Goal: Information Seeking & Learning: Understand process/instructions

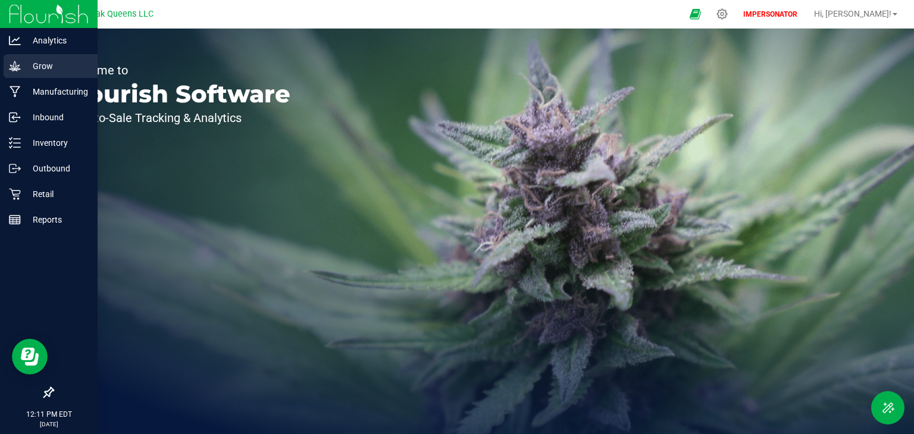
click at [0, 71] on link "Grow" at bounding box center [49, 67] width 98 height 26
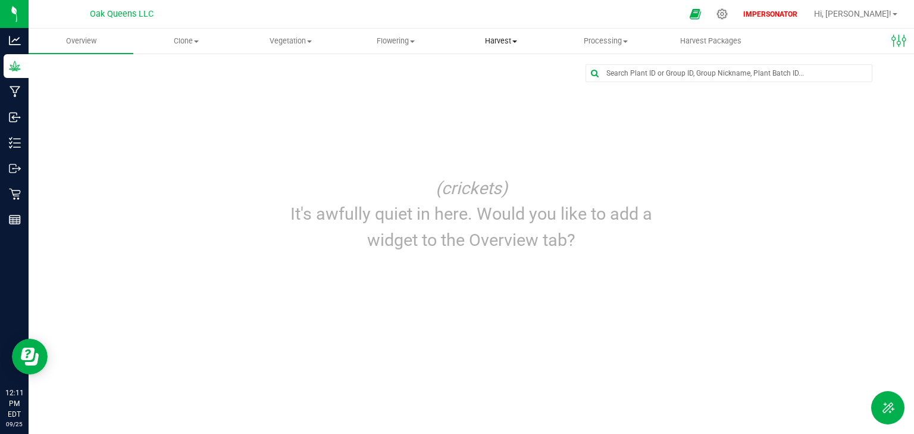
click at [495, 40] on span "Harvest" at bounding box center [501, 41] width 104 height 11
click at [493, 69] on span "Harvests" at bounding box center [482, 72] width 66 height 10
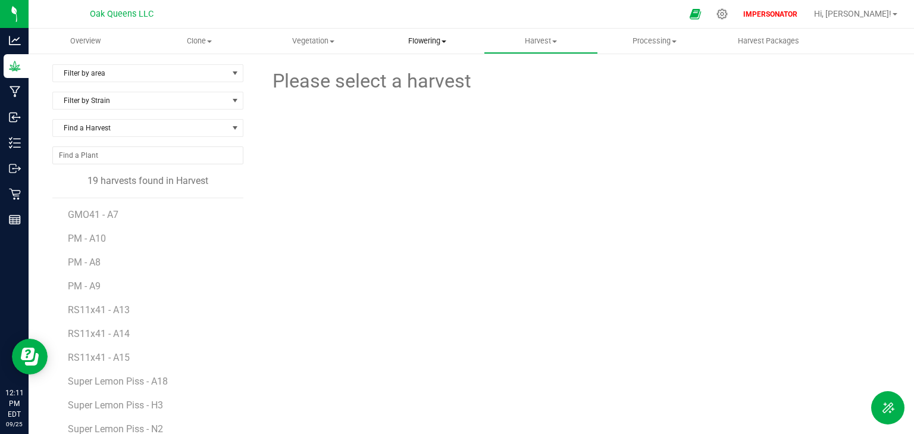
click at [438, 40] on span "Flowering" at bounding box center [427, 41] width 112 height 11
click at [416, 88] on span "Flowering groups" at bounding box center [419, 86] width 99 height 10
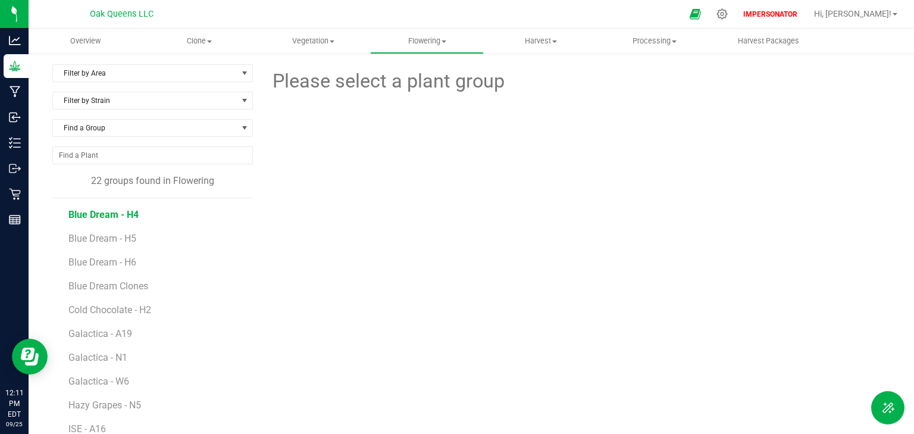
click at [105, 215] on span "Blue Dream - H4" at bounding box center [103, 214] width 70 height 11
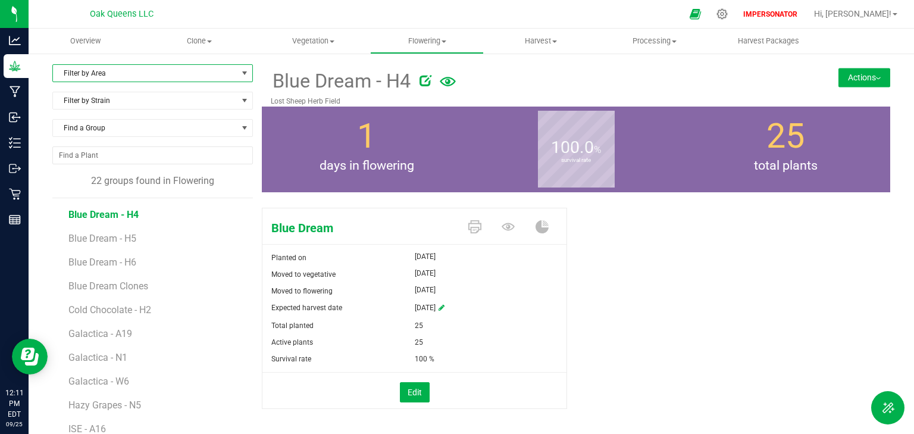
click at [84, 76] on span "Filter by Area" at bounding box center [145, 73] width 184 height 17
click at [600, 71] on div at bounding box center [602, 79] width 366 height 24
click at [858, 80] on button "Actions" at bounding box center [864, 77] width 52 height 19
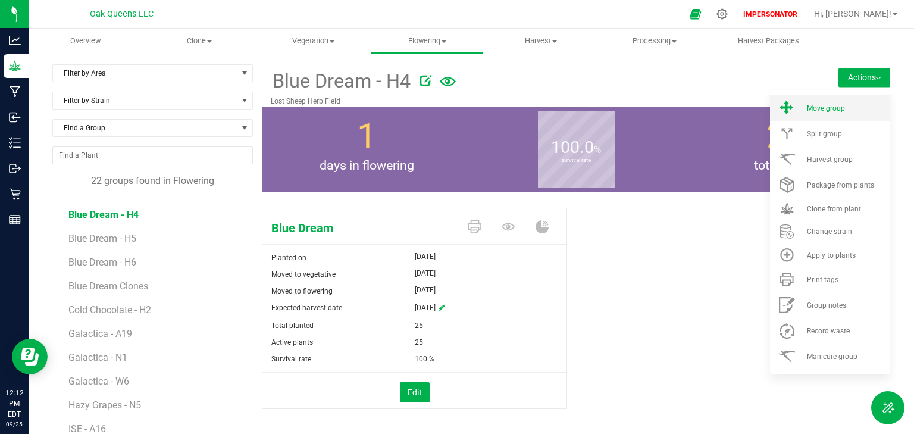
click at [829, 111] on span "Move group" at bounding box center [826, 108] width 38 height 8
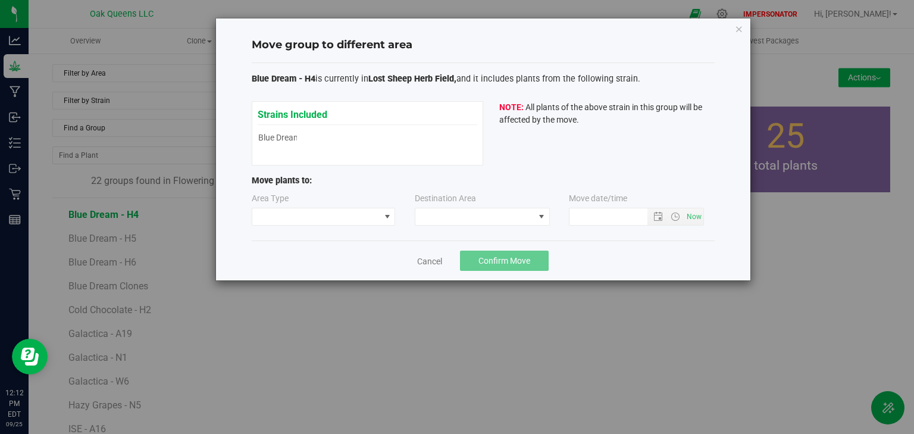
type input "9/25/2025 12:12 PM"
click at [428, 263] on link "Cancel" at bounding box center [429, 261] width 25 height 12
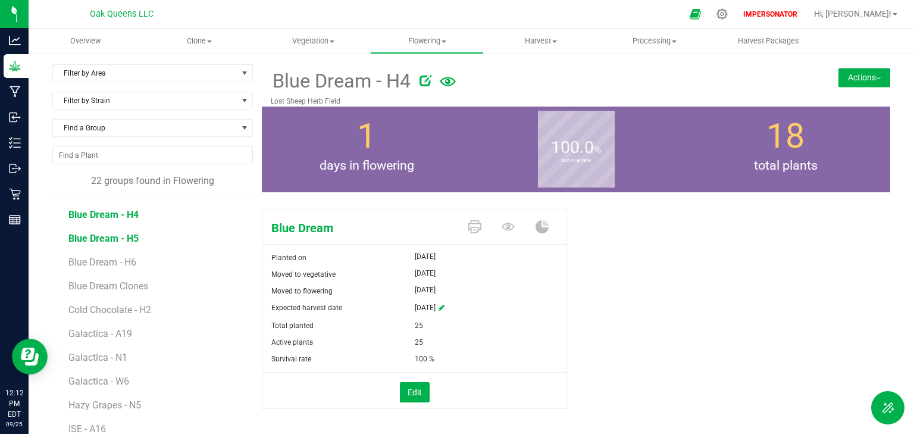
click at [126, 242] on span "Blue Dream - H5" at bounding box center [103, 238] width 70 height 11
click at [117, 264] on span "Blue Dream - H6" at bounding box center [103, 261] width 70 height 11
click at [123, 215] on span "Blue Dream - H4" at bounding box center [103, 214] width 70 height 11
click at [842, 79] on button "Actions" at bounding box center [864, 77] width 52 height 19
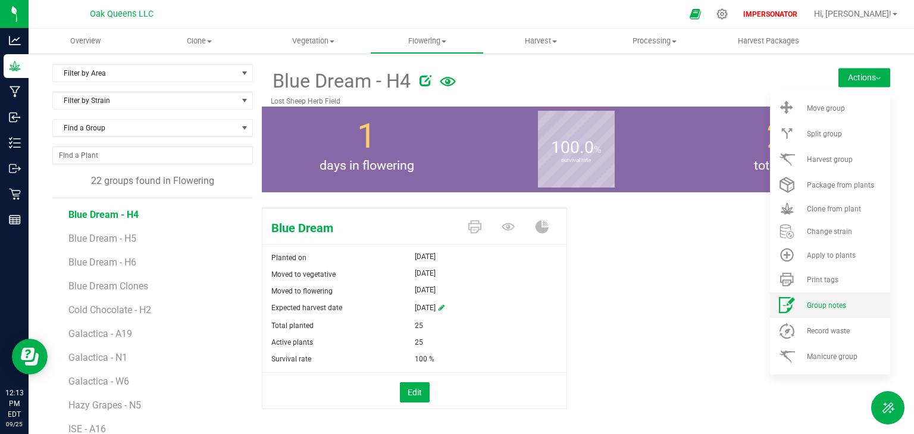
click at [811, 307] on span "Group notes" at bounding box center [826, 305] width 39 height 8
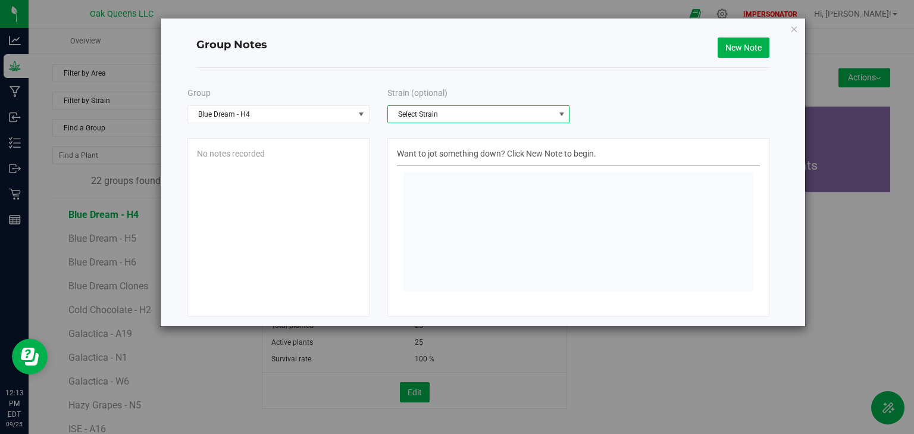
click at [452, 117] on span "Select Strain" at bounding box center [471, 114] width 166 height 17
click at [249, 154] on span "No notes recorded" at bounding box center [231, 154] width 68 height 10
click at [479, 153] on span "Want to jot something down? Click New Note to begin." at bounding box center [496, 154] width 199 height 10
click at [474, 150] on span "Want to jot something down? Click New Note to begin." at bounding box center [496, 154] width 199 height 10
click at [434, 151] on span "Want to jot something down? Click New Note to begin." at bounding box center [496, 154] width 199 height 10
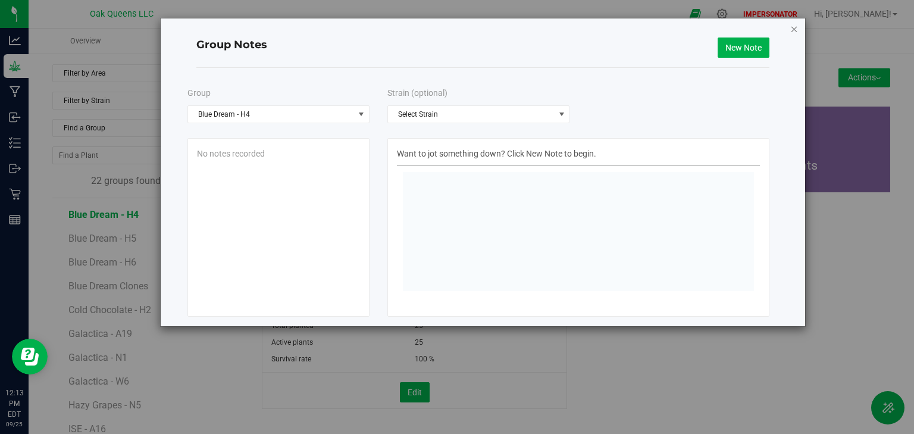
click at [797, 30] on icon "button" at bounding box center [794, 28] width 8 height 14
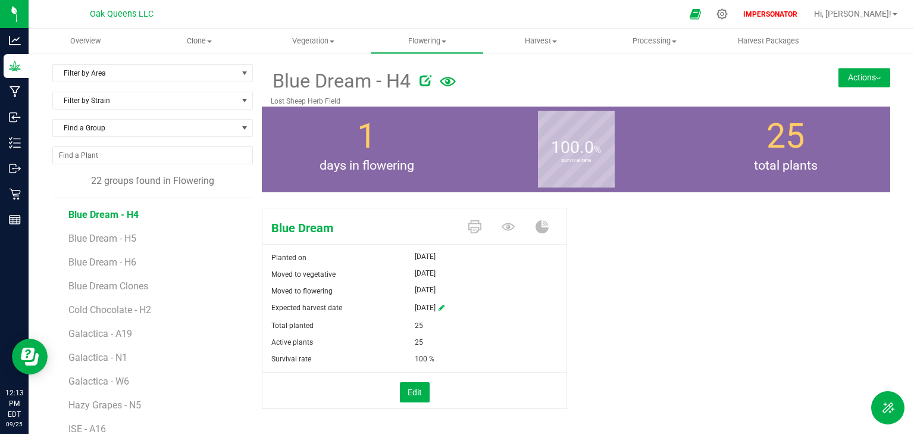
click at [115, 215] on span "Blue Dream - H4" at bounding box center [103, 214] width 70 height 11
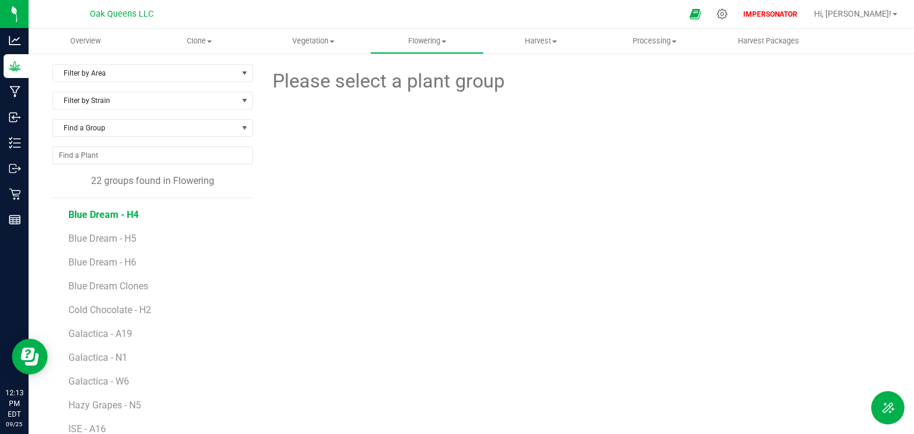
click at [115, 215] on span "Blue Dream - H4" at bounding box center [103, 214] width 70 height 11
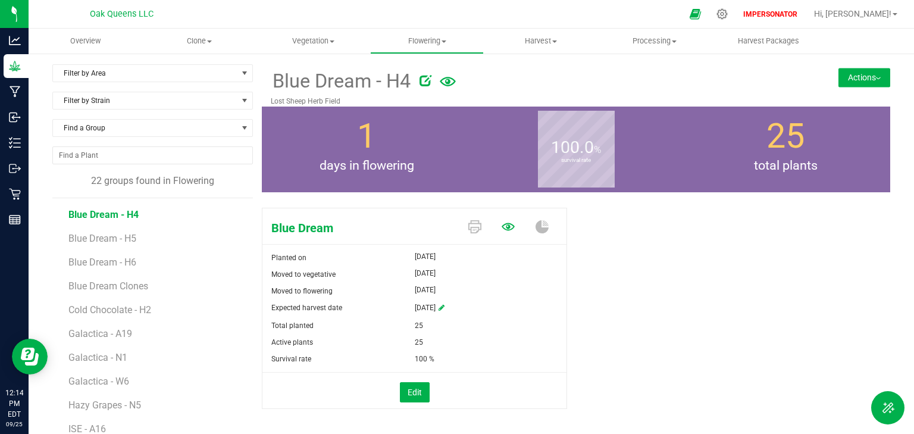
click at [501, 225] on icon at bounding box center [507, 226] width 13 height 13
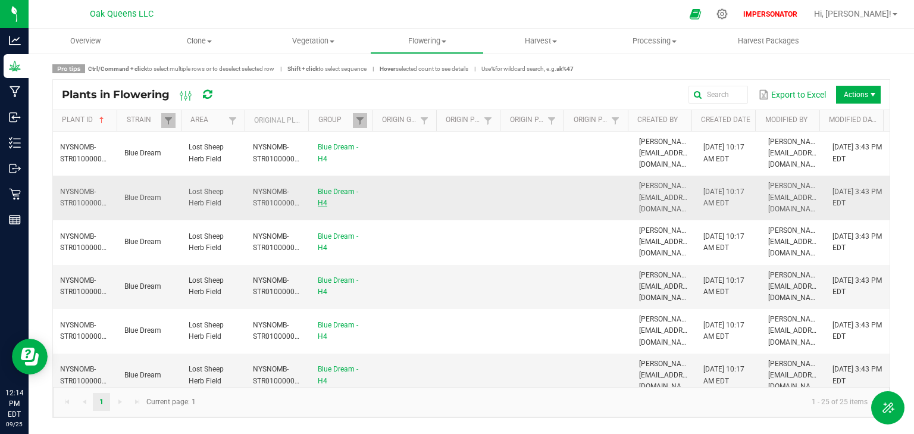
click at [330, 187] on link "Blue Dream - H4" at bounding box center [338, 197] width 40 height 20
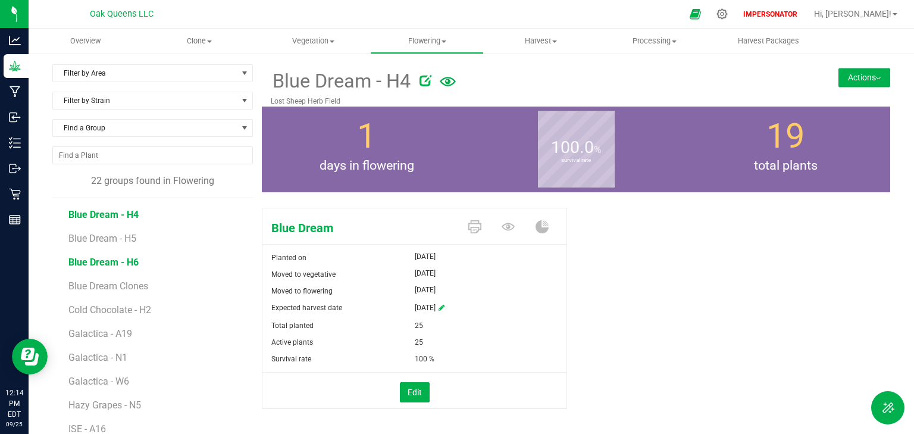
click at [104, 261] on span "Blue Dream - H6" at bounding box center [103, 261] width 70 height 11
click at [102, 240] on span "Blue Dream - H5" at bounding box center [103, 238] width 70 height 11
click at [101, 209] on span "Blue Dream - H4" at bounding box center [103, 214] width 70 height 11
click at [103, 233] on span "Blue Dream - H5" at bounding box center [103, 238] width 70 height 11
click at [109, 259] on span "Blue Dream - H6" at bounding box center [103, 261] width 70 height 11
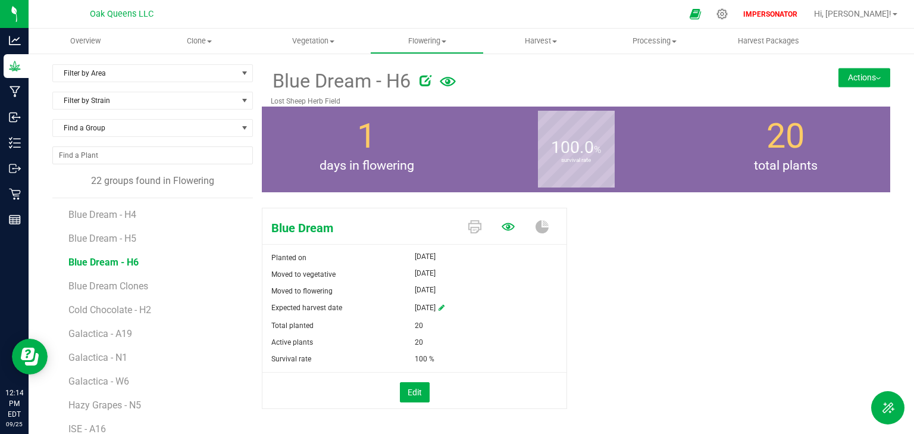
click at [503, 226] on icon at bounding box center [507, 227] width 13 height 8
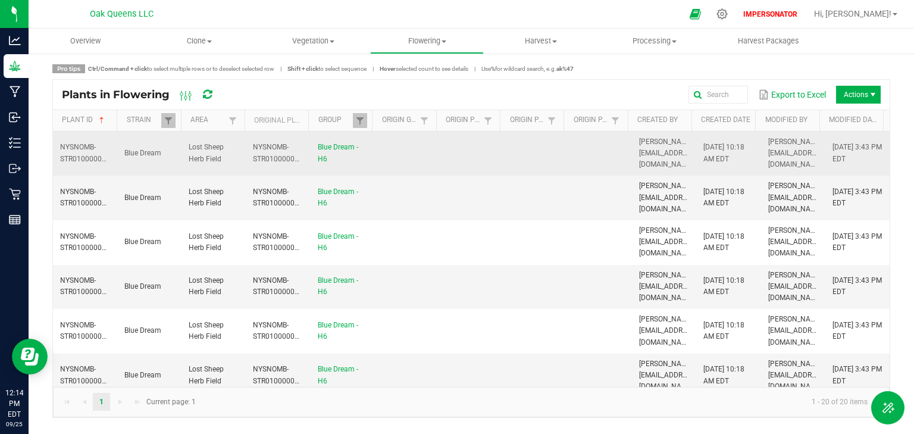
click at [409, 146] on td at bounding box center [407, 153] width 64 height 45
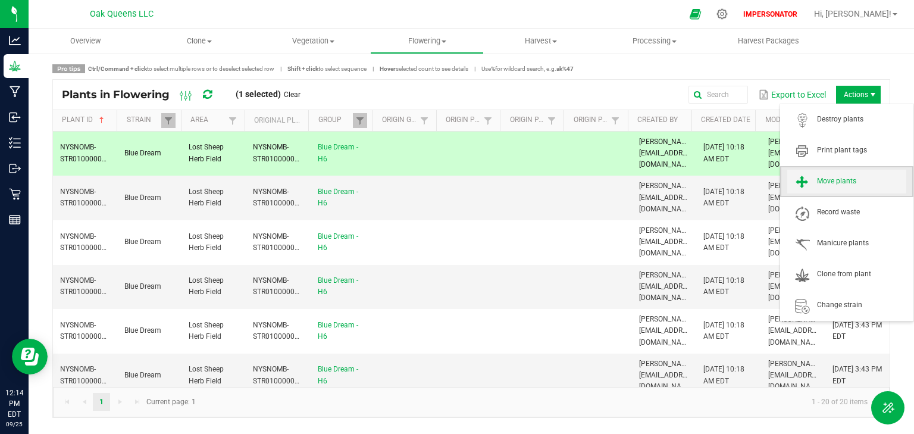
click at [842, 176] on span "Move plants" at bounding box center [861, 181] width 89 height 10
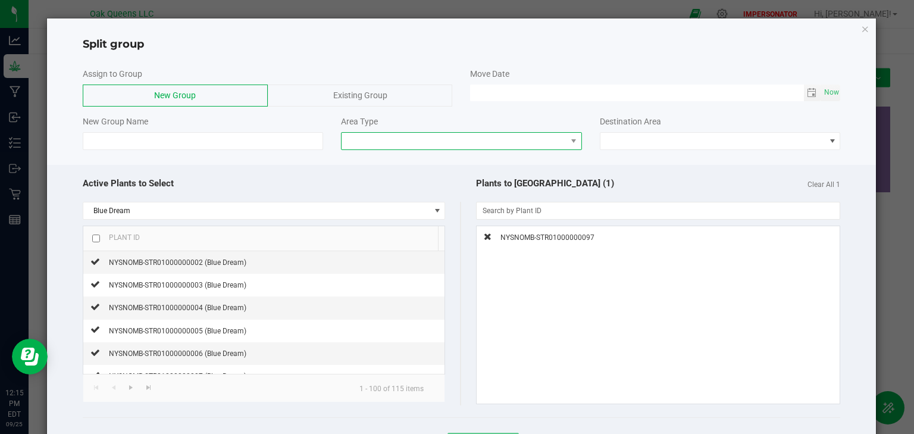
click at [486, 137] on span at bounding box center [453, 141] width 225 height 17
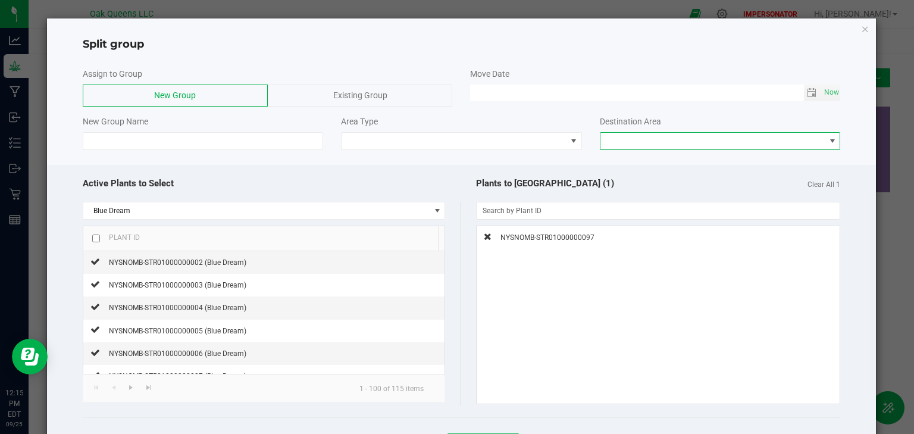
click at [618, 141] on span at bounding box center [712, 141] width 225 height 17
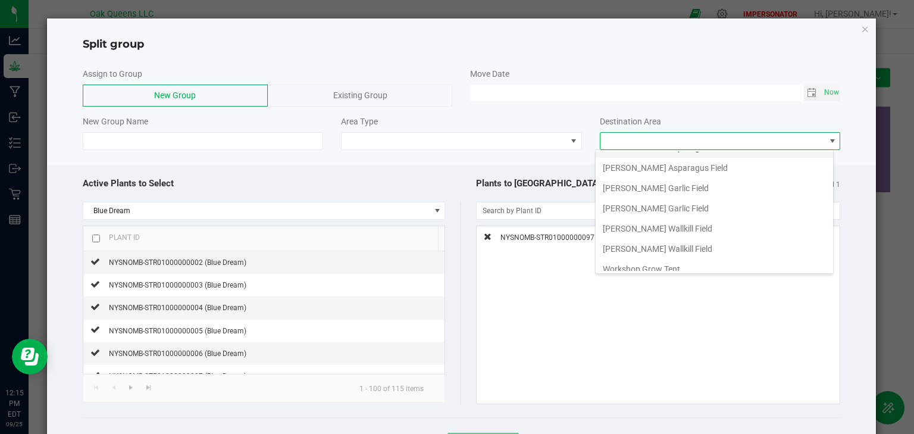
scroll to position [121, 0]
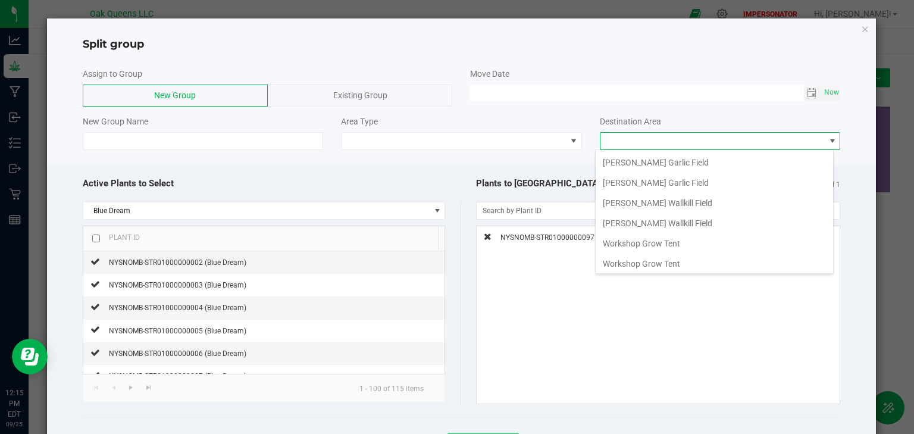
click at [437, 162] on div at bounding box center [461, 160] width 829 height 9
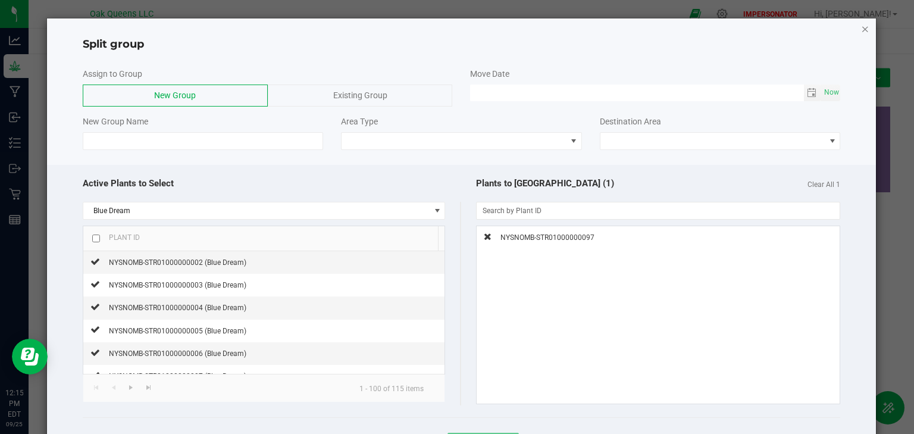
click at [861, 30] on icon "button" at bounding box center [865, 28] width 8 height 14
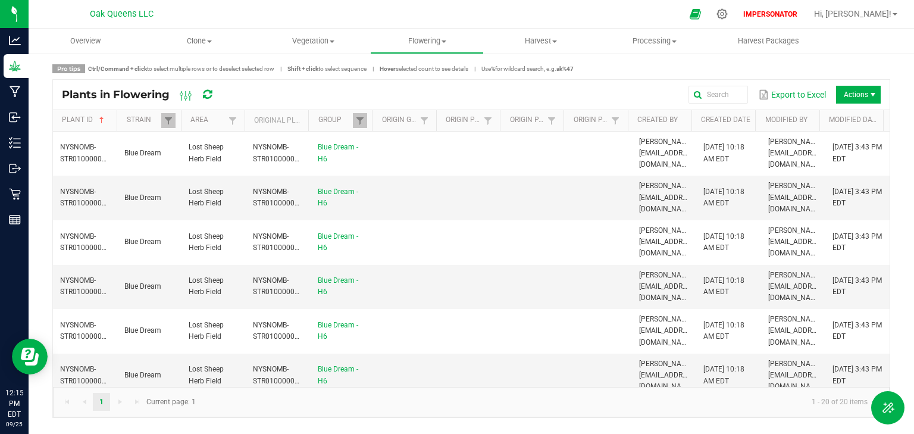
click at [650, 79] on kendo-grid "Plants in Flowering Export to Excel Actions Plant ID Strain Area Original Plant…" at bounding box center [471, 248] width 838 height 338
click at [873, 12] on span "Hi, Beck!" at bounding box center [852, 14] width 77 height 10
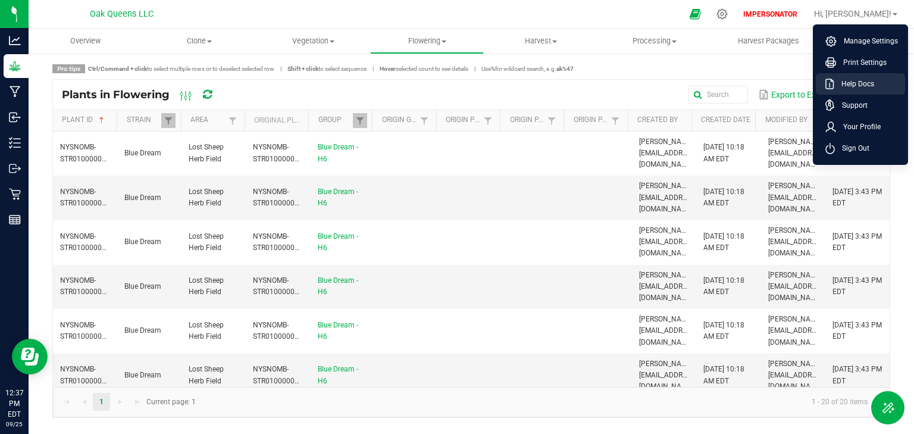
click at [847, 85] on span "Help Docs" at bounding box center [854, 84] width 40 height 12
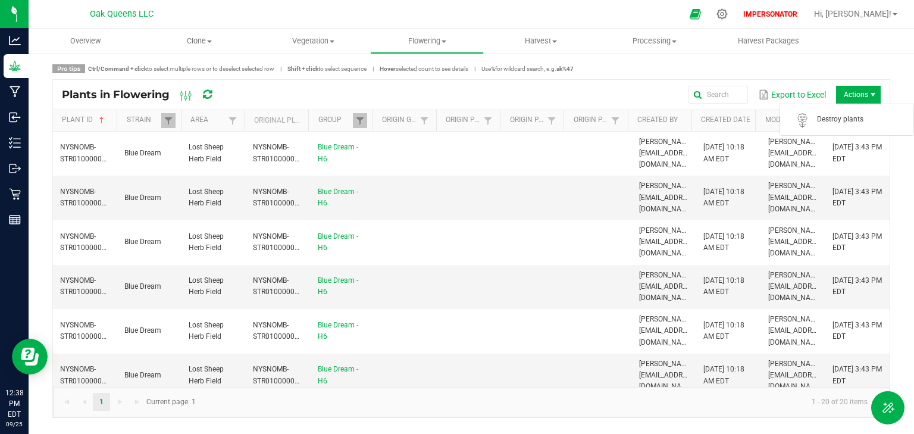
click at [849, 93] on span "Actions" at bounding box center [858, 95] width 45 height 18
click at [883, 46] on ul "Overview Clone Create plants Cloning groups Cloning plants Apply to plants Vege…" at bounding box center [486, 42] width 914 height 26
click at [430, 40] on span "Flowering" at bounding box center [427, 41] width 112 height 11
click at [405, 88] on span "Flowering groups" at bounding box center [419, 86] width 99 height 10
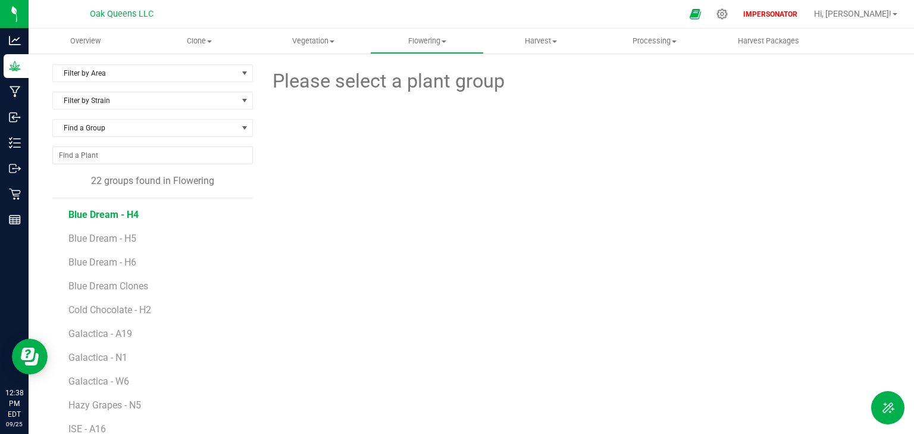
click at [124, 213] on span "Blue Dream - H4" at bounding box center [103, 214] width 70 height 11
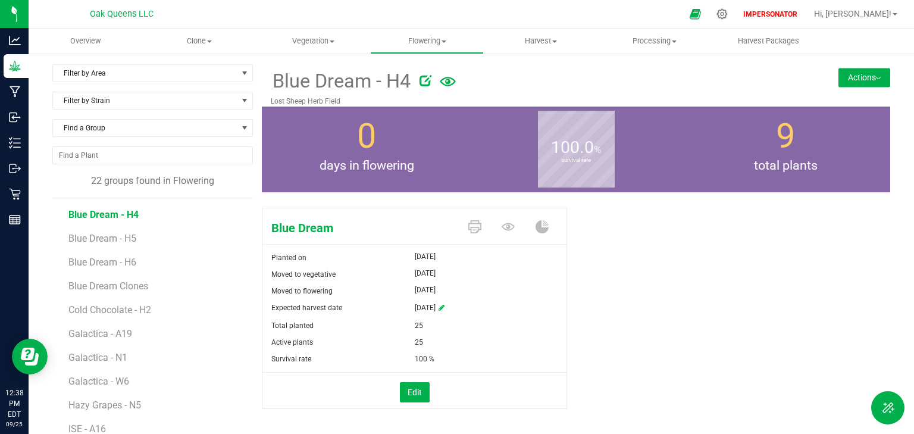
click at [853, 83] on button "Actions" at bounding box center [864, 77] width 52 height 19
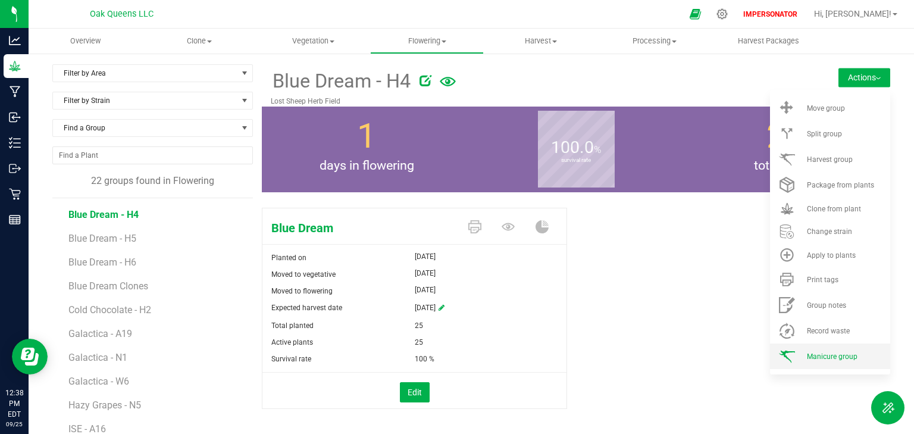
drag, startPoint x: 800, startPoint y: 355, endPoint x: 850, endPoint y: 355, distance: 50.0
click at [850, 355] on span "Manicure group" at bounding box center [832, 356] width 51 height 8
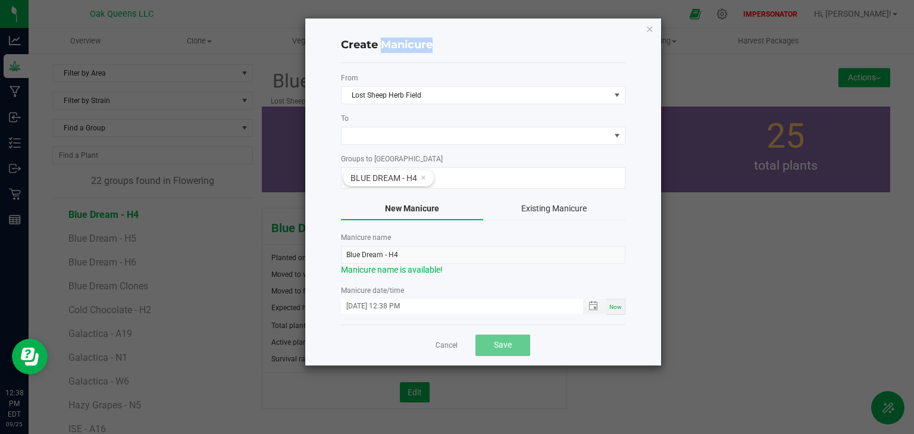
drag, startPoint x: 383, startPoint y: 45, endPoint x: 450, endPoint y: 46, distance: 67.8
click at [450, 46] on h4 "Create Manicure" at bounding box center [483, 44] width 284 height 15
copy h4 "Manicure"
click at [450, 346] on link "Cancel" at bounding box center [446, 345] width 22 height 10
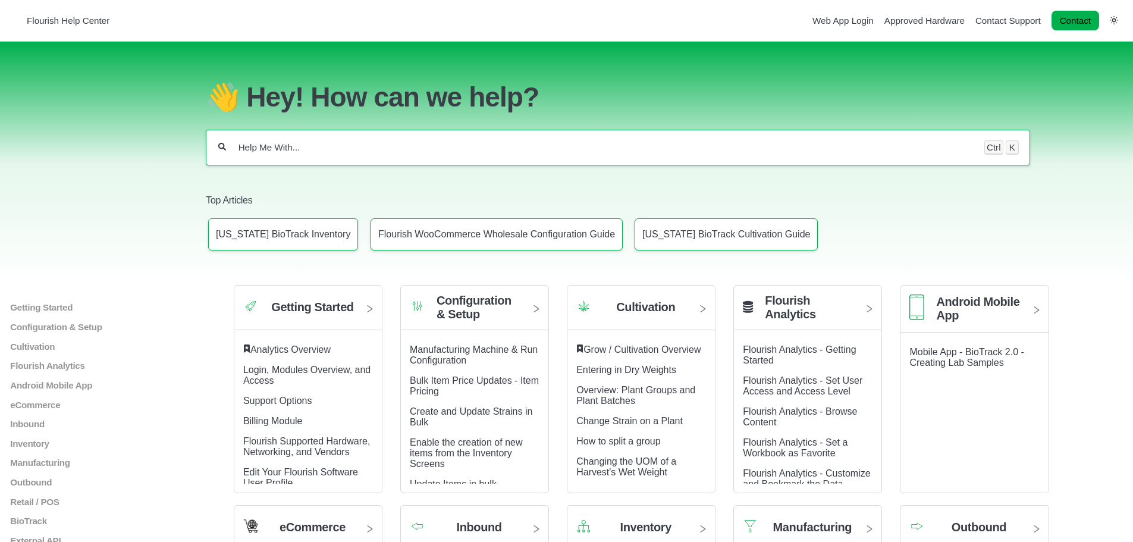
click at [281, 145] on div "Ctrl K" at bounding box center [618, 148] width 824 height 36
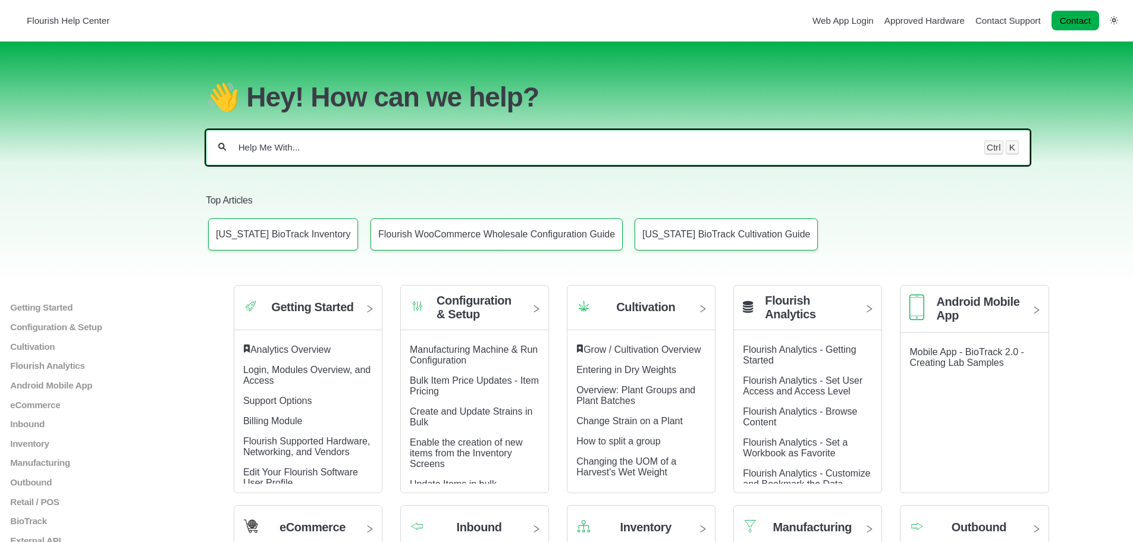
click at [278, 152] on input "Help Me With..." at bounding box center [605, 148] width 736 height 12
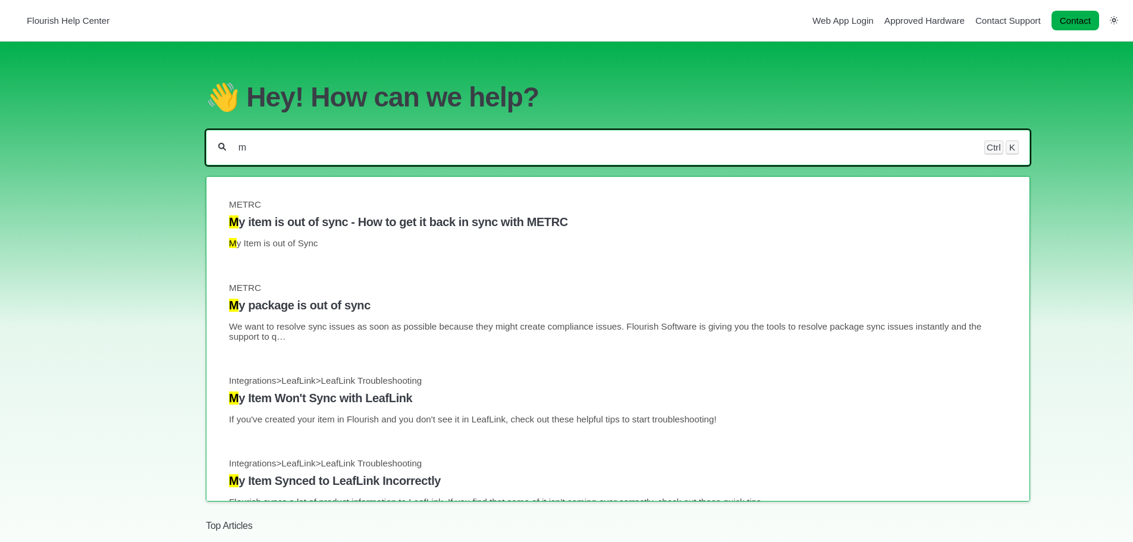
click at [264, 148] on input "m" at bounding box center [605, 148] width 736 height 12
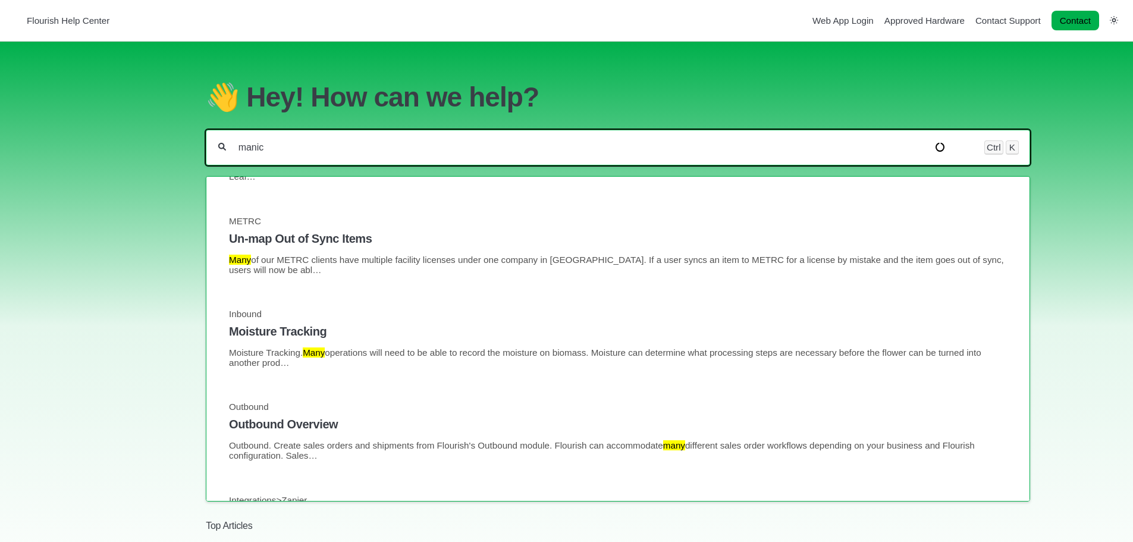
scroll to position [217, 0]
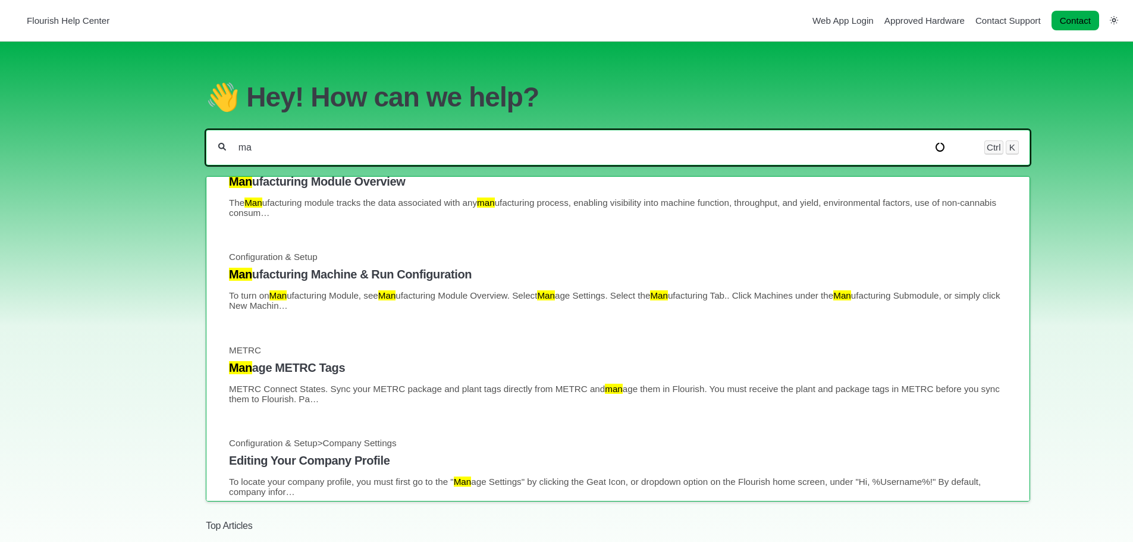
type input "m"
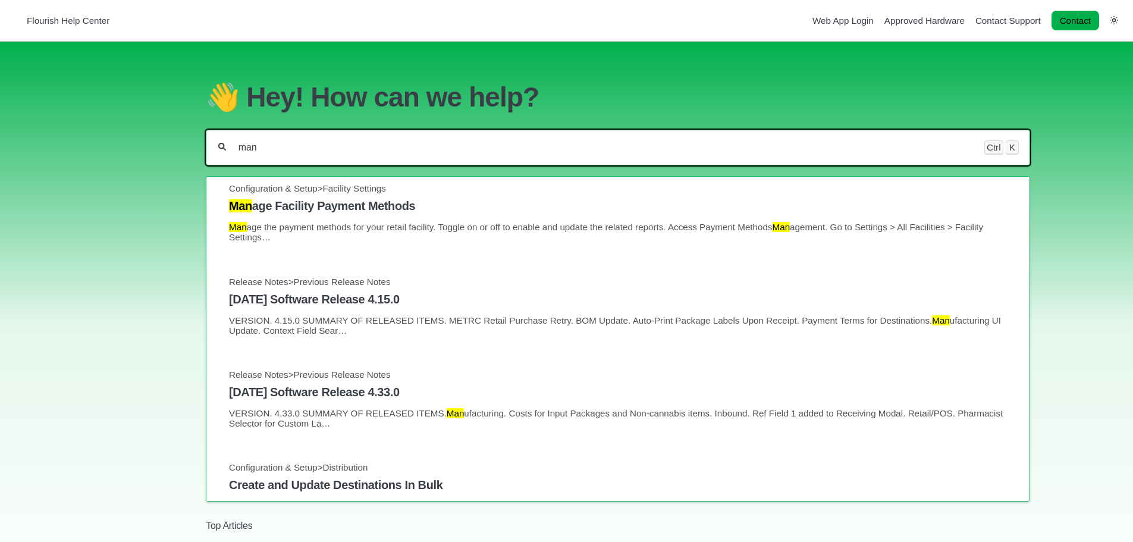
click at [306, 151] on input "man" at bounding box center [605, 148] width 736 height 12
drag, startPoint x: 290, startPoint y: 150, endPoint x: 213, endPoint y: 150, distance: 76.7
click at [213, 150] on div "man Ctrl K" at bounding box center [618, 148] width 824 height 36
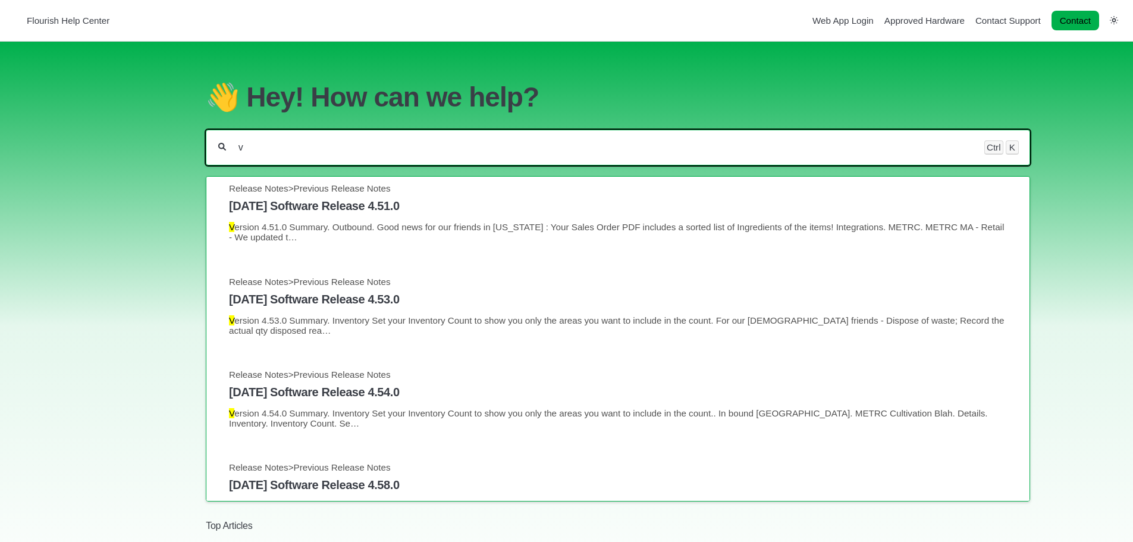
drag, startPoint x: 257, startPoint y: 151, endPoint x: 228, endPoint y: 151, distance: 28.6
click at [228, 151] on div "v Ctrl K" at bounding box center [618, 148] width 824 height 36
paste input "Manicure"
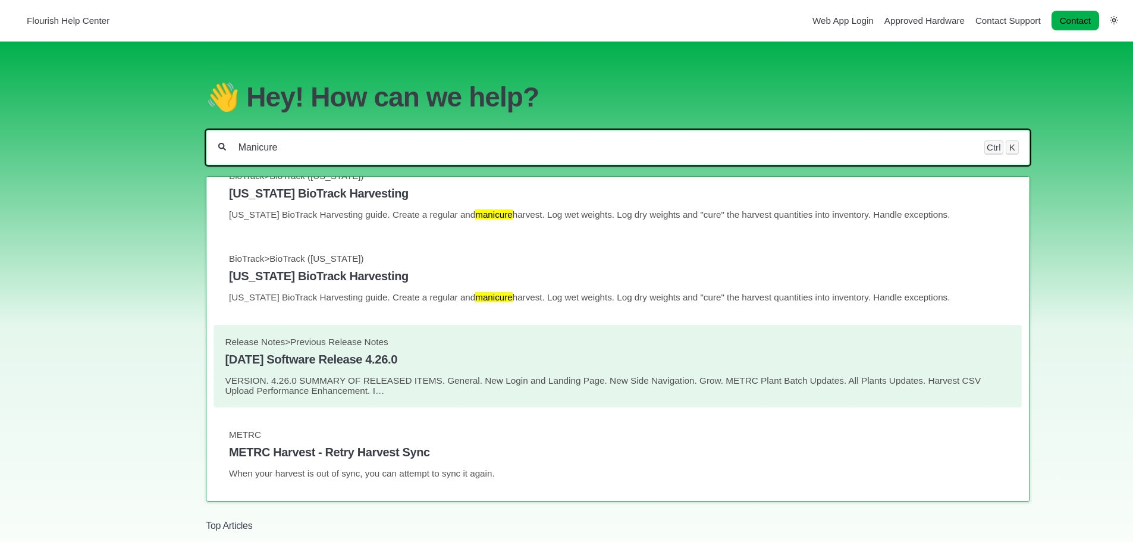
scroll to position [0, 0]
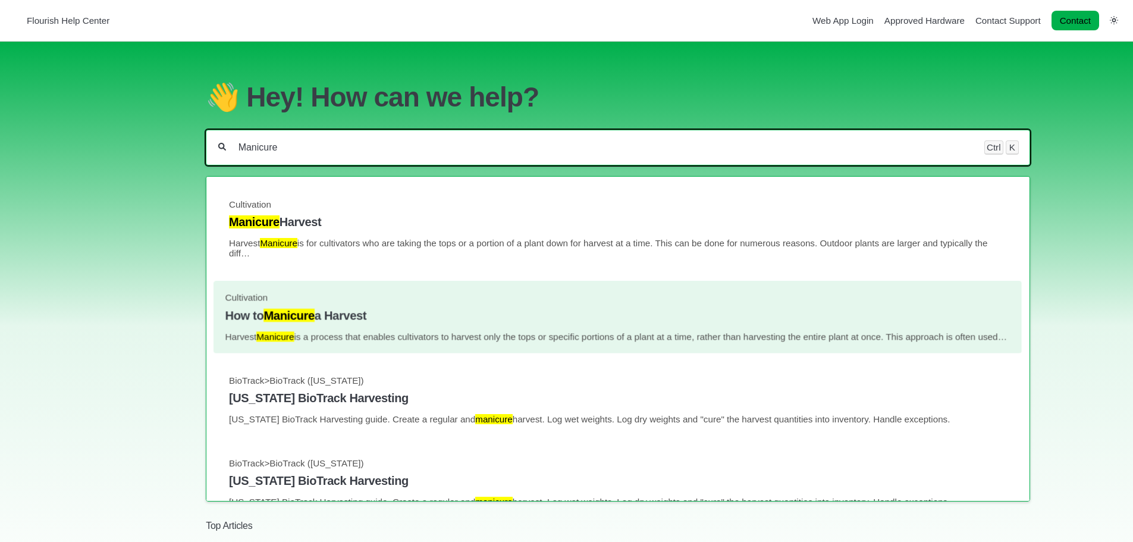
type input "Manicure"
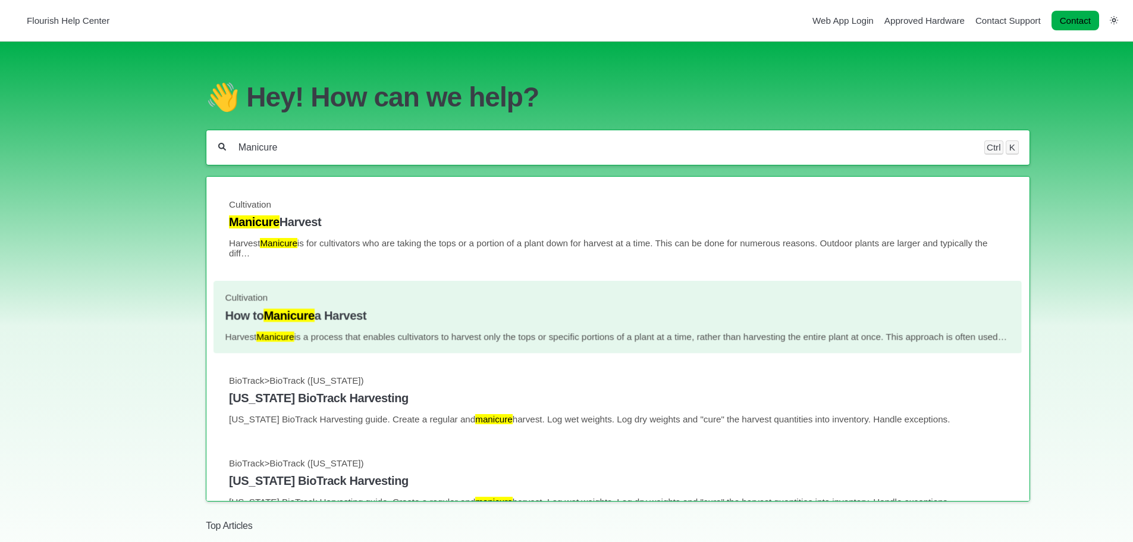
click at [267, 328] on link "Cultivation How to Manicure a Harvest Harvest Manicure is a process that enable…" at bounding box center [617, 316] width 785 height 49
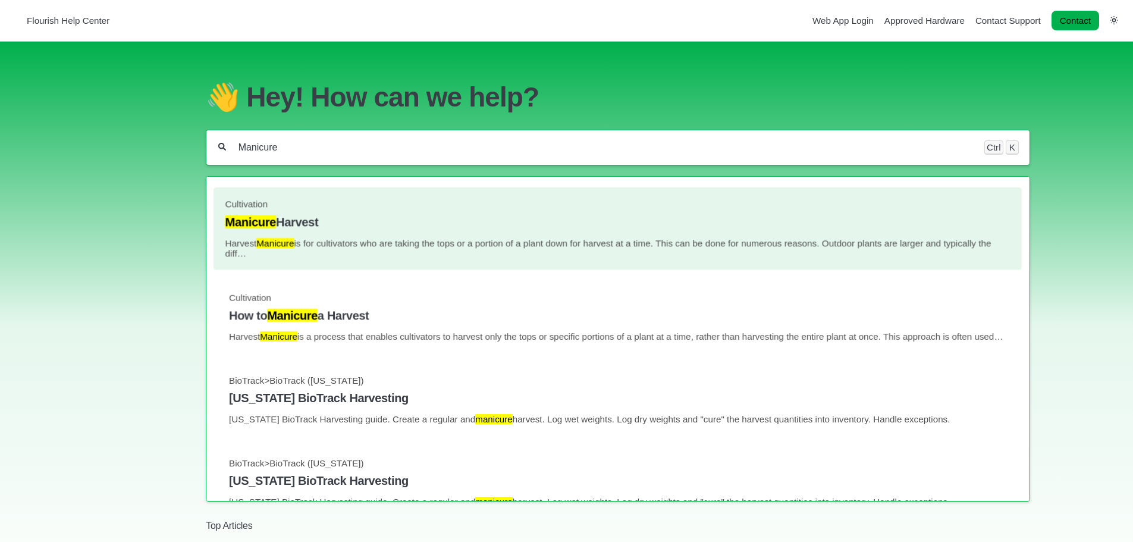
click at [285, 247] on mark "Manicure" at bounding box center [275, 244] width 37 height 10
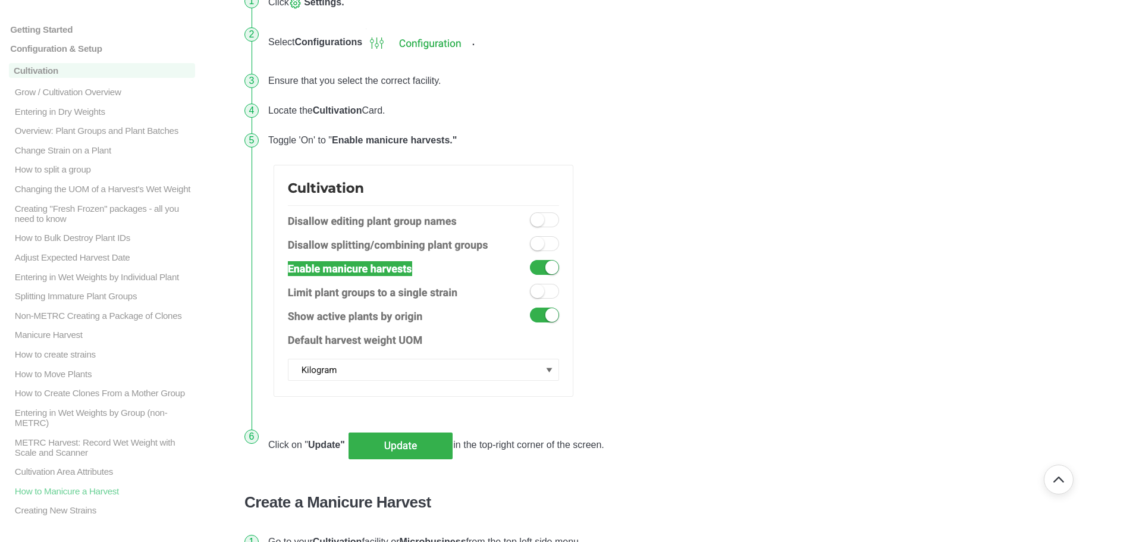
scroll to position [119, 0]
